Goal: Transaction & Acquisition: Book appointment/travel/reservation

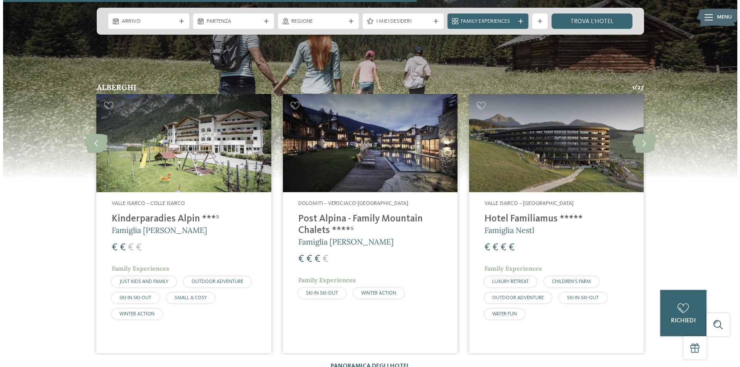
scroll to position [2005, 0]
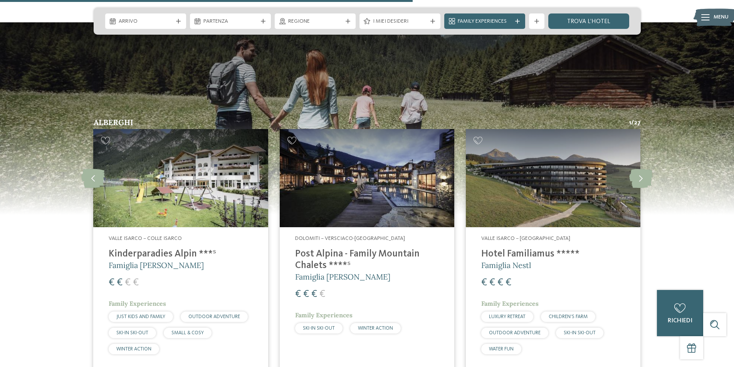
click at [373, 183] on img at bounding box center [367, 178] width 175 height 98
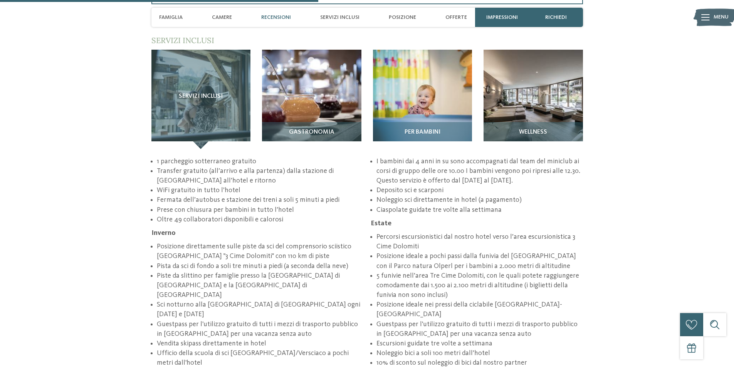
scroll to position [1195, 0]
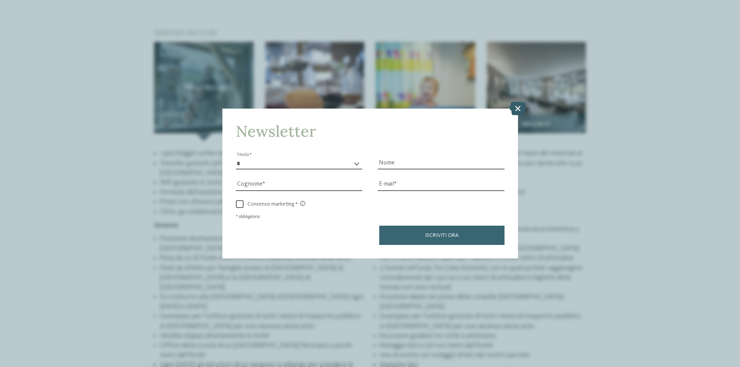
click at [516, 113] on icon at bounding box center [518, 108] width 17 height 13
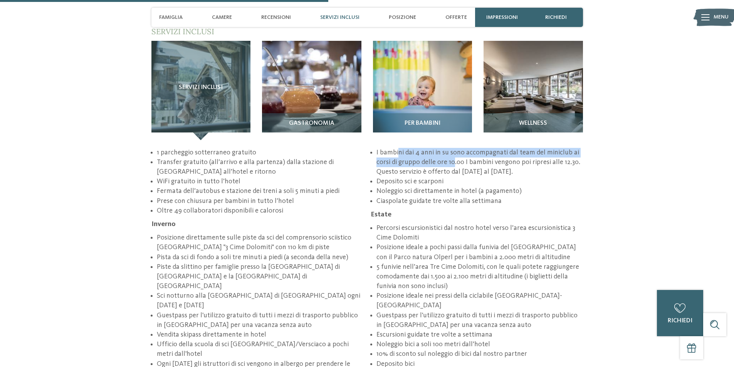
drag, startPoint x: 400, startPoint y: 131, endPoint x: 454, endPoint y: 135, distance: 54.1
click at [454, 148] on li "I bambini dai 4 anni in su sono accompagnati dal team del miniclub ai corsi di …" at bounding box center [480, 162] width 206 height 29
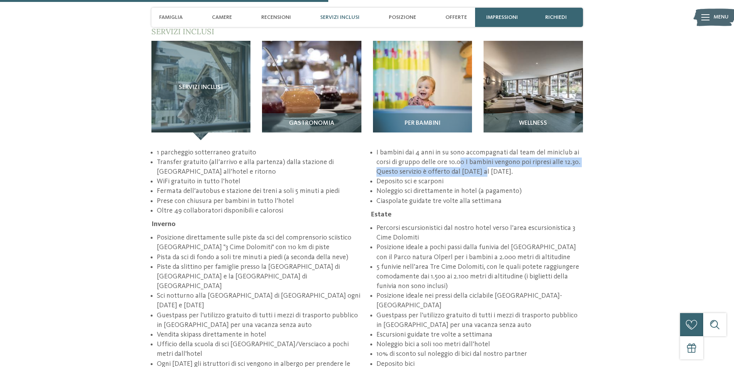
drag, startPoint x: 461, startPoint y: 134, endPoint x: 484, endPoint y: 143, distance: 24.6
click at [485, 148] on li "I bambini dai 4 anni in su sono accompagnati dal team del miniclub ai corsi di …" at bounding box center [480, 162] width 206 height 29
click at [484, 148] on li "I bambini dai 4 anni in su sono accompagnati dal team del miniclub ai corsi di …" at bounding box center [480, 162] width 206 height 29
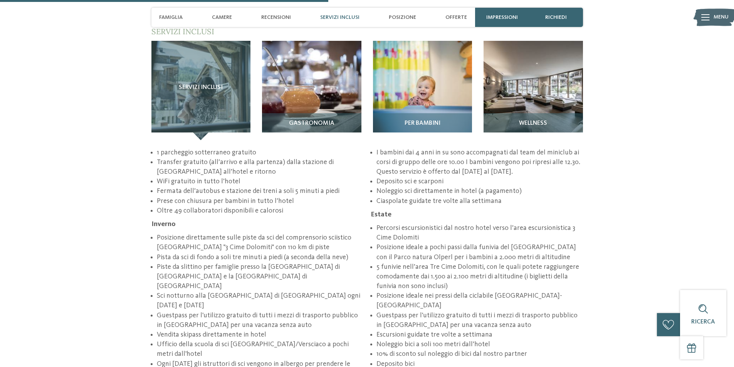
drag, startPoint x: 517, startPoint y: 144, endPoint x: 469, endPoint y: 130, distance: 50.6
click at [469, 148] on li "I bambini dai 4 anni in su sono accompagnati dal team del miniclub ai corsi di …" at bounding box center [480, 162] width 206 height 29
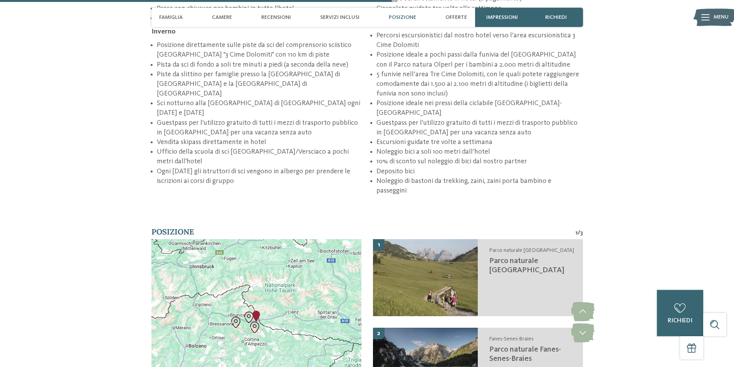
scroll to position [1542, 0]
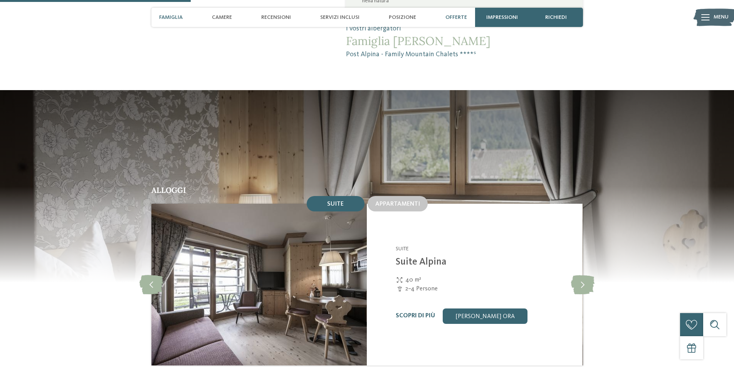
click at [455, 16] on span "Offerte" at bounding box center [457, 17] width 22 height 7
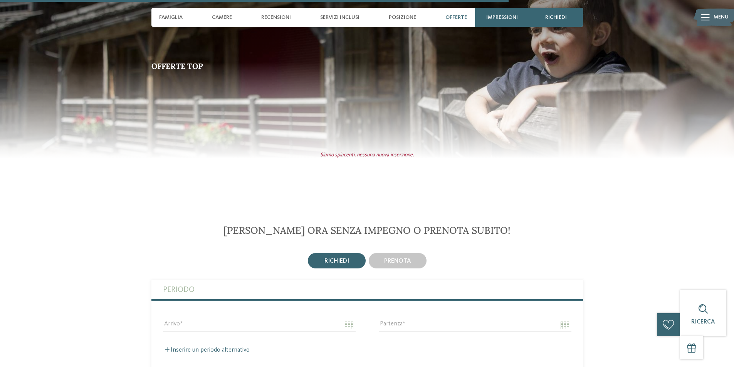
scroll to position [1748, 0]
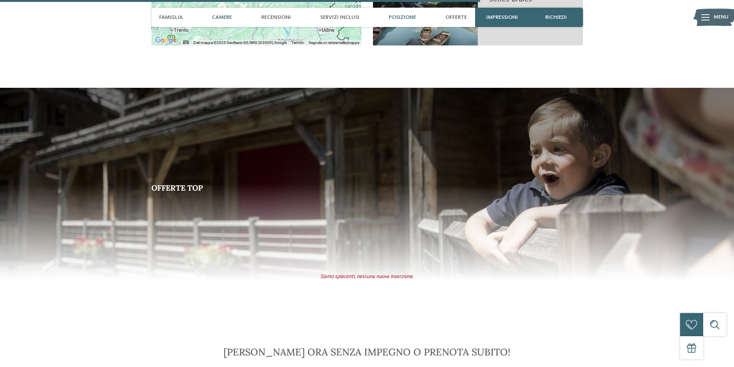
click at [229, 19] on span "Camere" at bounding box center [222, 17] width 20 height 7
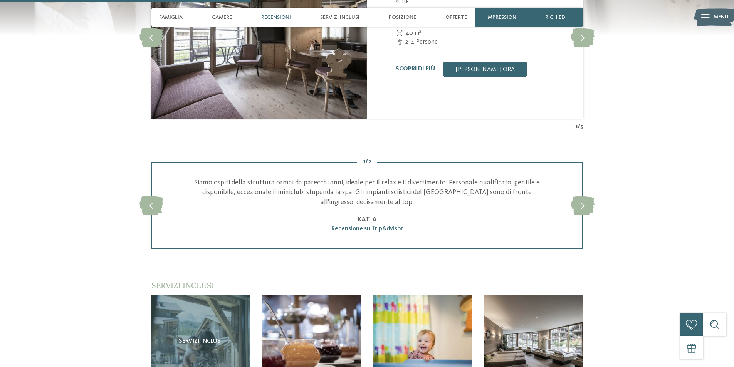
scroll to position [985, 0]
